Goal: Task Accomplishment & Management: Use online tool/utility

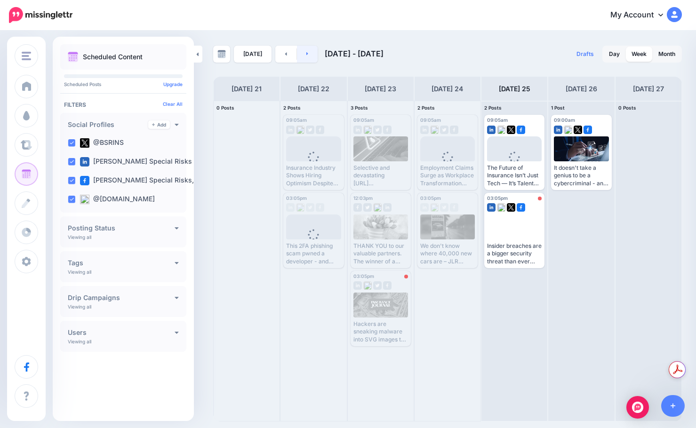
click at [305, 57] on link at bounding box center [307, 54] width 21 height 17
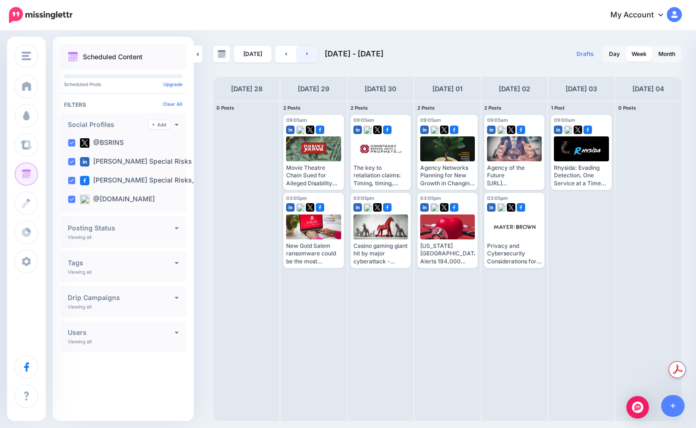
click at [305, 57] on link at bounding box center [307, 54] width 21 height 17
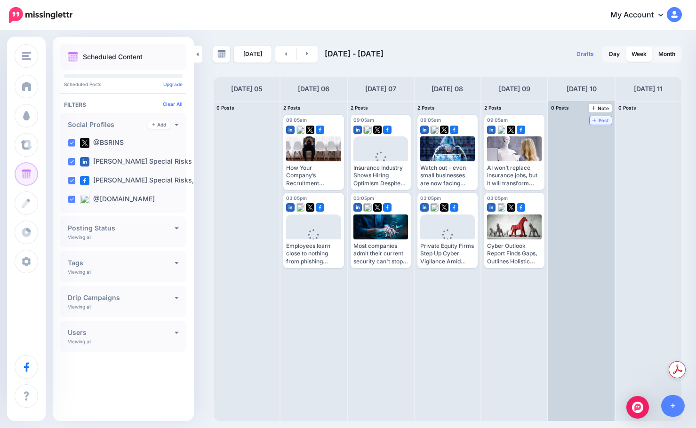
click at [592, 121] on link "Post" at bounding box center [601, 120] width 22 height 8
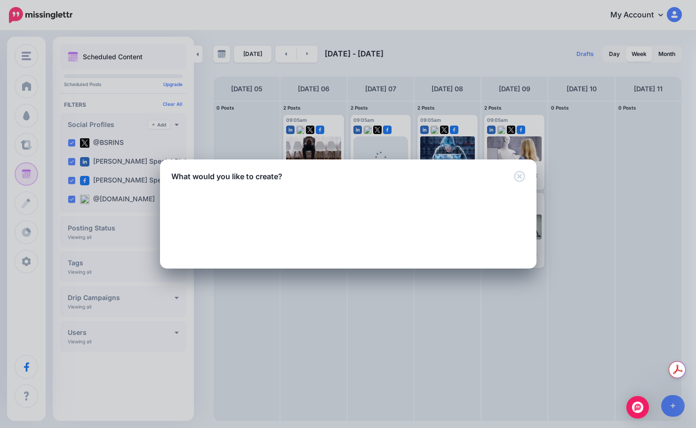
click at [336, 218] on div "New Post" at bounding box center [348, 212] width 86 height 15
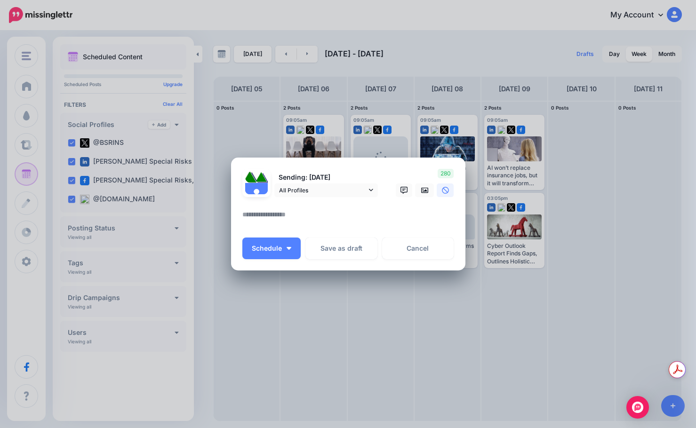
click at [336, 218] on textarea at bounding box center [350, 218] width 217 height 18
paste textarea "**********"
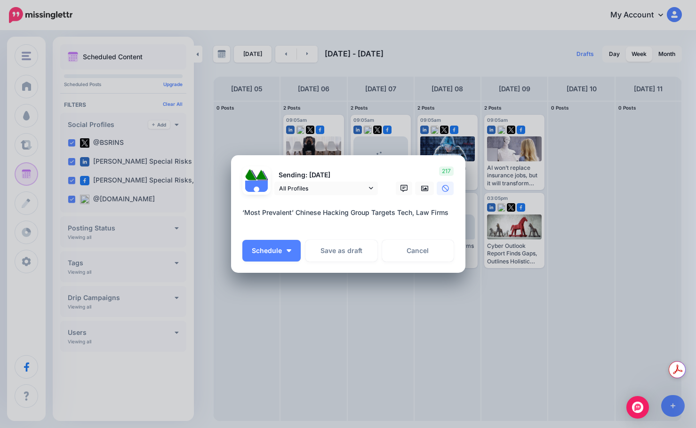
paste textarea "**********"
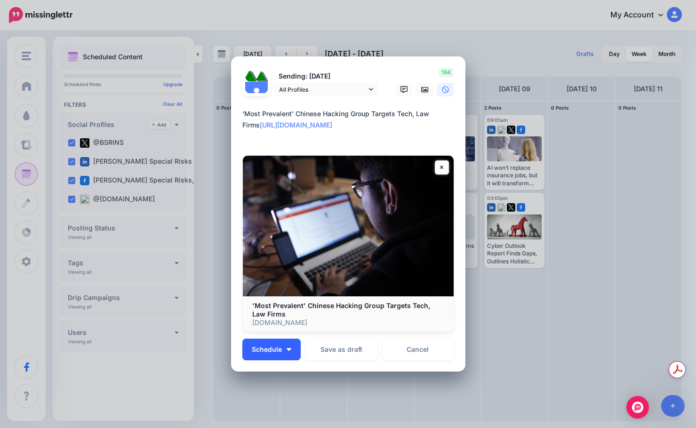
type textarea "**********"
click at [289, 341] on button "Schedule" at bounding box center [271, 350] width 58 height 22
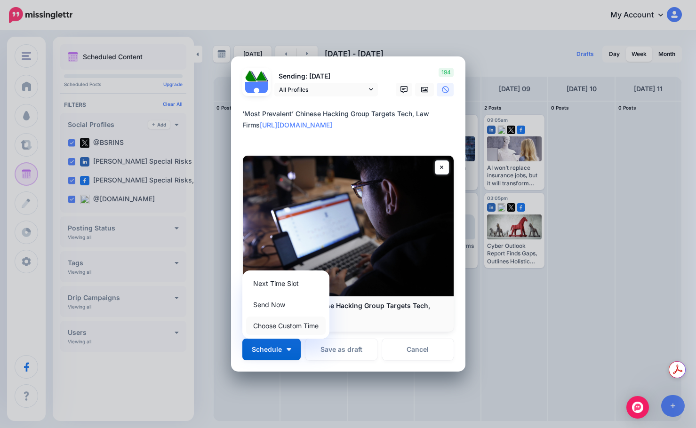
click at [286, 330] on link "Choose Custom Time" at bounding box center [286, 326] width 80 height 18
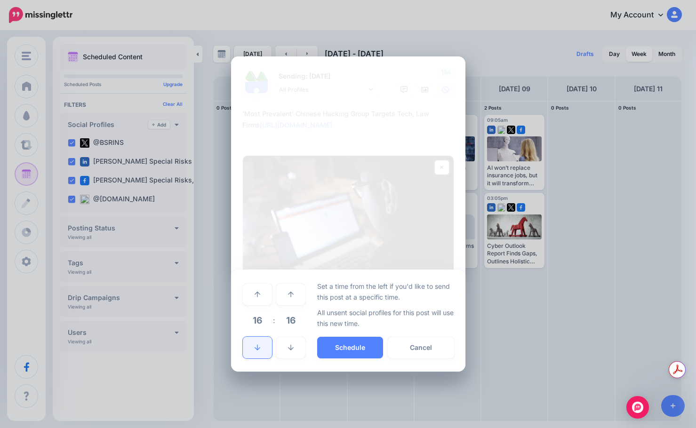
click at [255, 345] on icon at bounding box center [258, 348] width 6 height 7
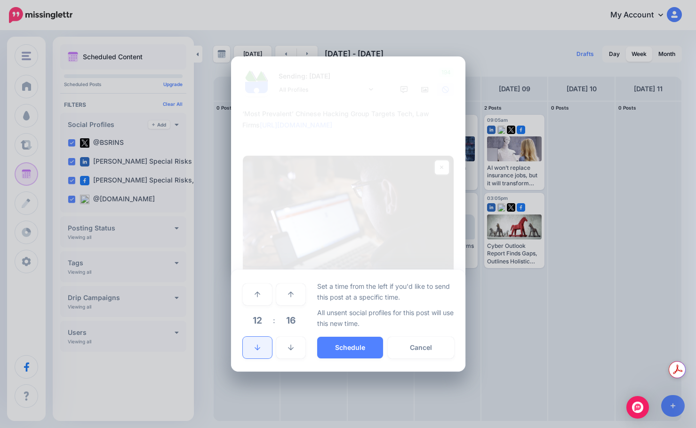
click at [255, 345] on icon at bounding box center [258, 348] width 6 height 7
click at [295, 323] on span "16" at bounding box center [290, 320] width 25 height 25
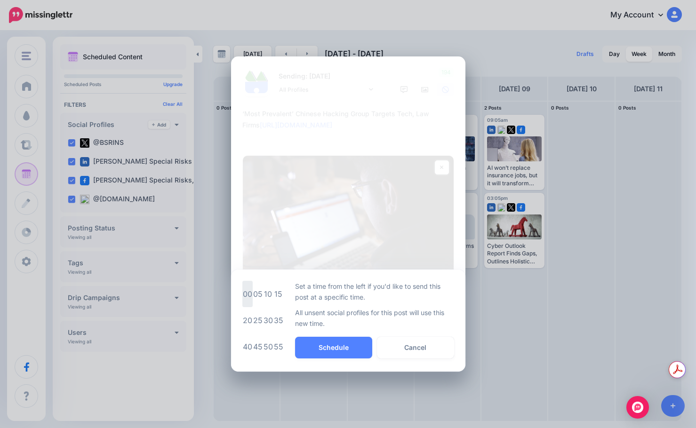
click at [250, 297] on td "00" at bounding box center [247, 294] width 10 height 26
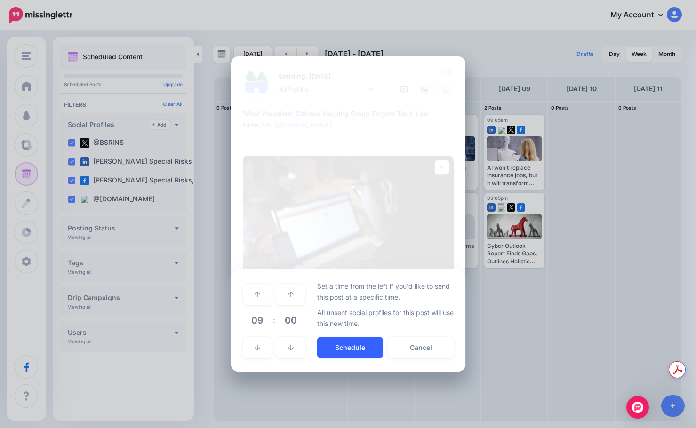
click at [328, 345] on button "Schedule" at bounding box center [350, 348] width 66 height 22
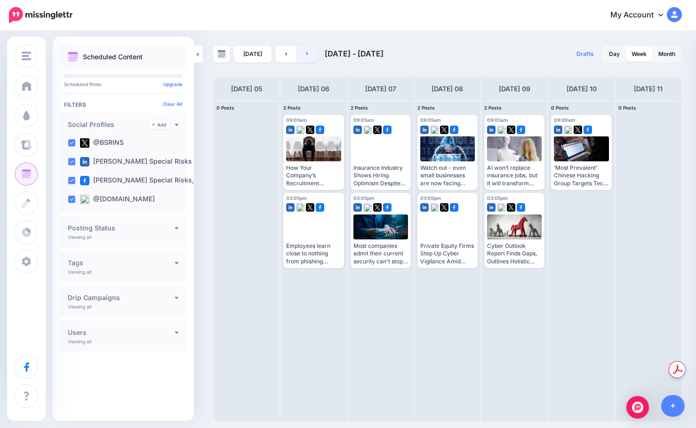
click at [314, 48] on link at bounding box center [307, 54] width 21 height 17
